Goal: Understand process/instructions: Learn about a topic

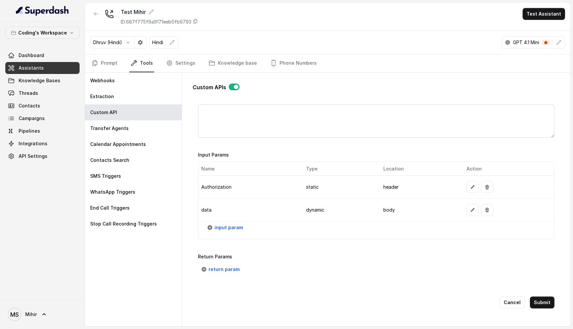
scroll to position [453, 0]
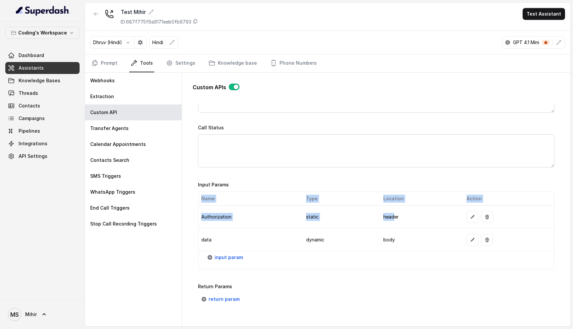
drag, startPoint x: 395, startPoint y: 213, endPoint x: 483, endPoint y: 239, distance: 92.7
click at [468, 236] on tbody "Authorization static header data dynamic body" at bounding box center [376, 229] width 355 height 46
click at [236, 259] on span "input param" at bounding box center [229, 257] width 29 height 8
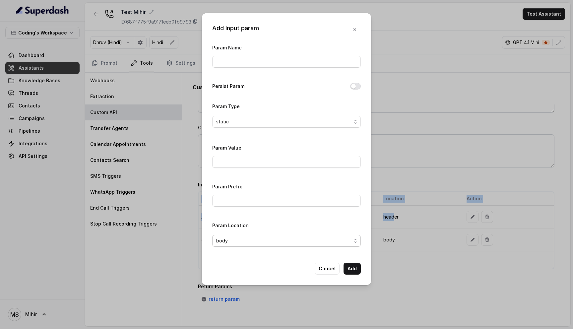
click at [242, 242] on span "body" at bounding box center [283, 241] width 135 height 8
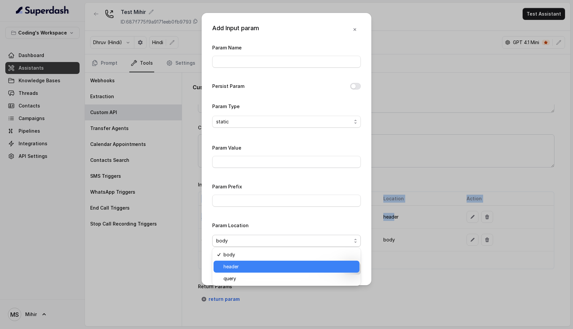
click at [236, 268] on span "header" at bounding box center [290, 267] width 132 height 8
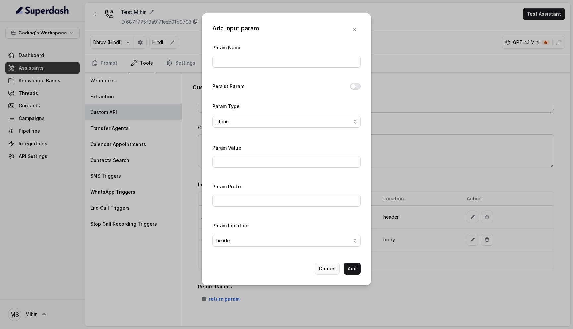
click at [328, 267] on button "Cancel" at bounding box center [327, 269] width 25 height 12
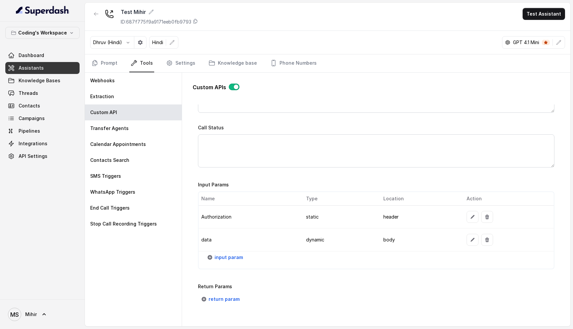
click at [301, 289] on div "Return Params return param" at bounding box center [376, 294] width 356 height 23
click at [233, 256] on span "input param" at bounding box center [229, 257] width 29 height 8
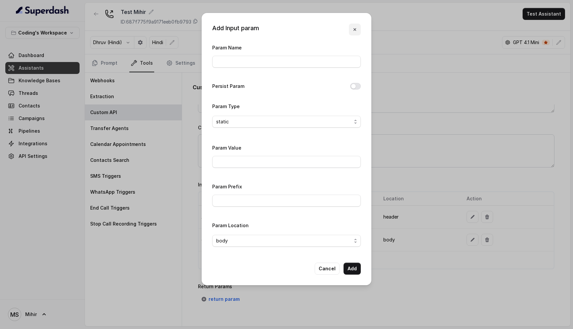
click at [353, 27] on icon "button" at bounding box center [354, 29] width 5 height 5
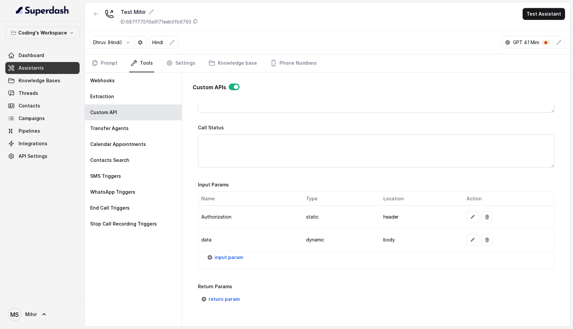
click at [407, 213] on td "header" at bounding box center [420, 217] width 84 height 23
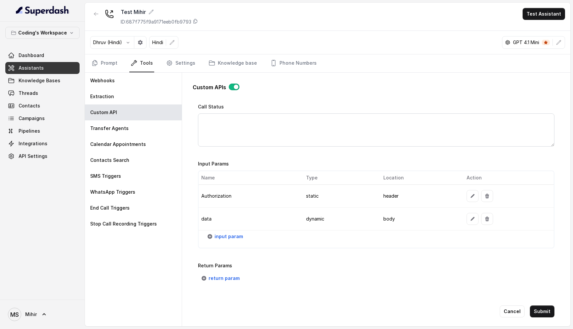
scroll to position [478, 0]
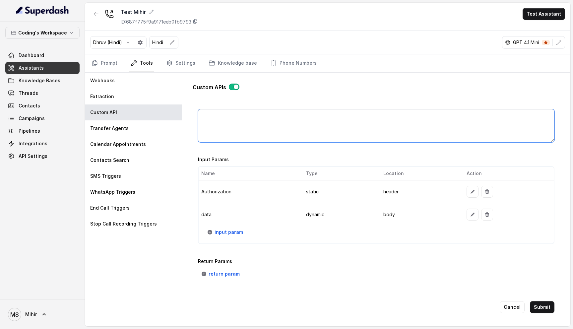
click at [249, 124] on textarea "Call Status" at bounding box center [376, 125] width 356 height 33
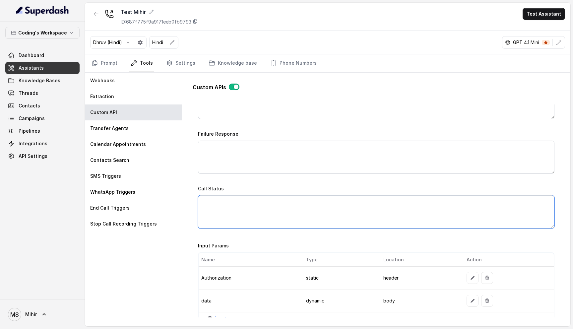
scroll to position [482, 0]
